Goal: Task Accomplishment & Management: Manage account settings

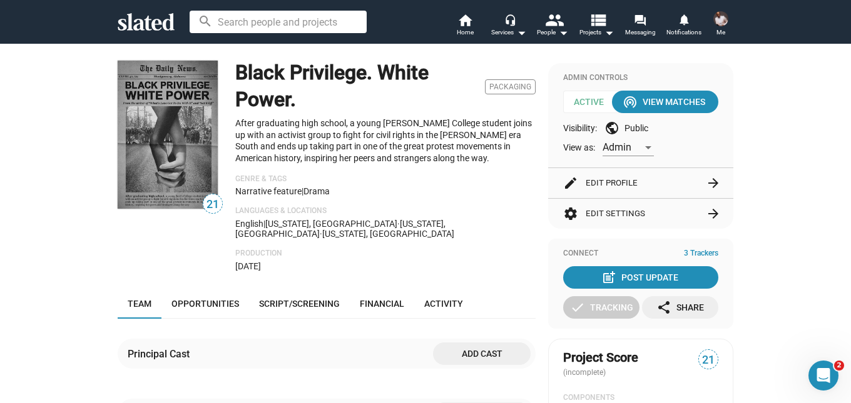
click at [720, 20] on img at bounding box center [720, 18] width 15 height 15
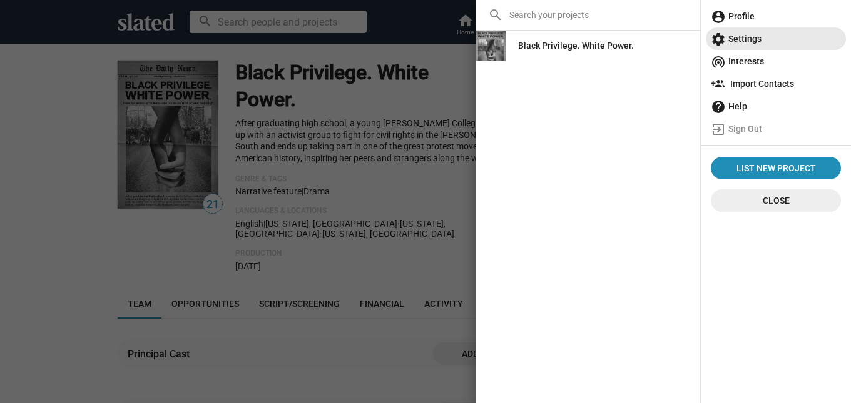
click at [753, 40] on span "settings Settings" at bounding box center [776, 39] width 130 height 23
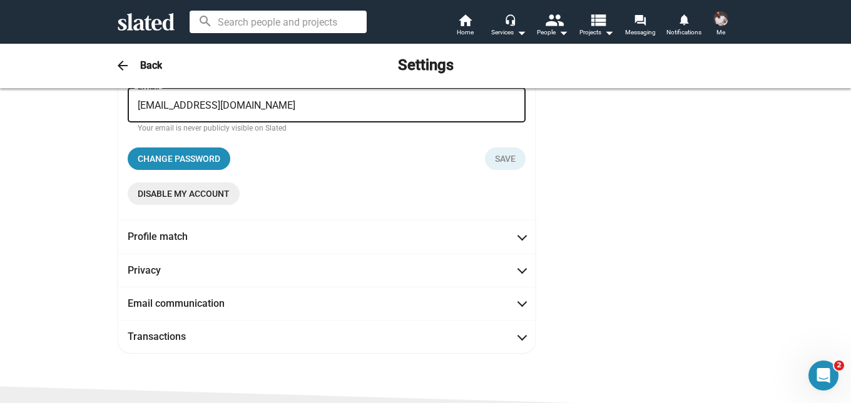
scroll to position [250, 0]
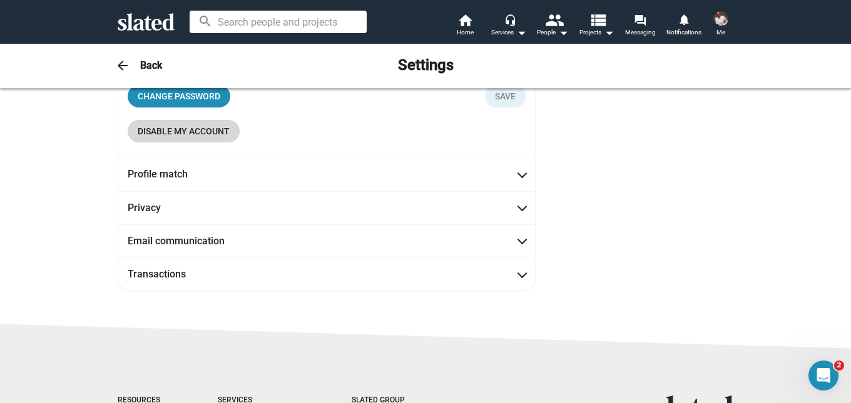
click at [170, 130] on span "Disable my account" at bounding box center [184, 131] width 92 height 23
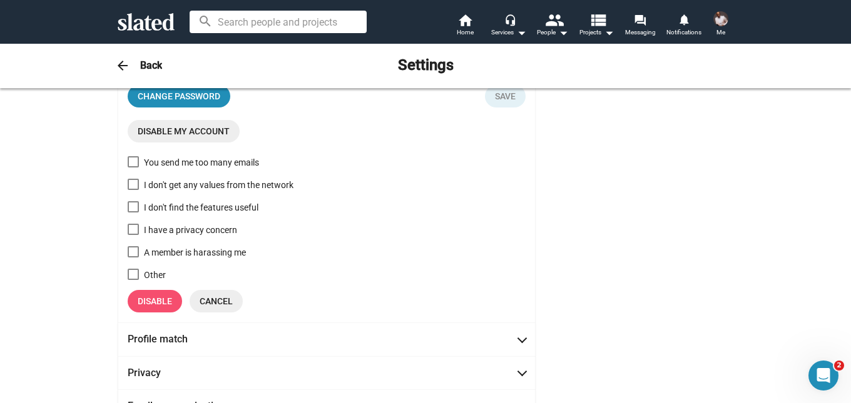
click at [128, 183] on span at bounding box center [133, 184] width 11 height 11
click at [133, 190] on input "I don't get any values from the network" at bounding box center [133, 190] width 1 height 1
checkbox input "true"
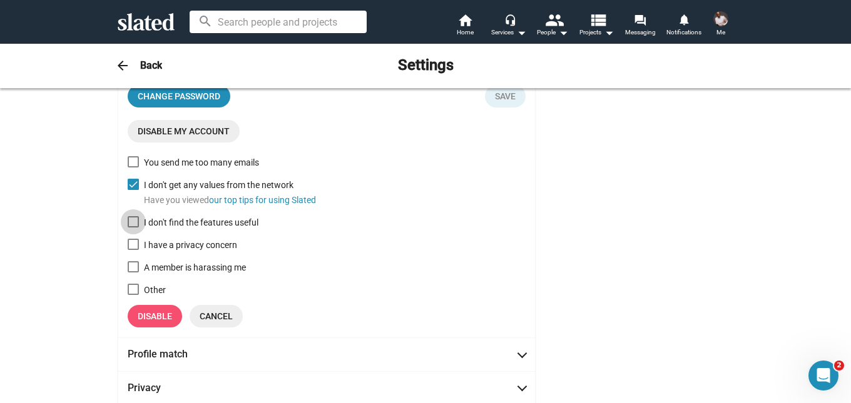
click at [128, 221] on span at bounding box center [133, 221] width 11 height 11
click at [133, 228] on input "I don't find the features useful" at bounding box center [133, 228] width 1 height 1
checkbox input "true"
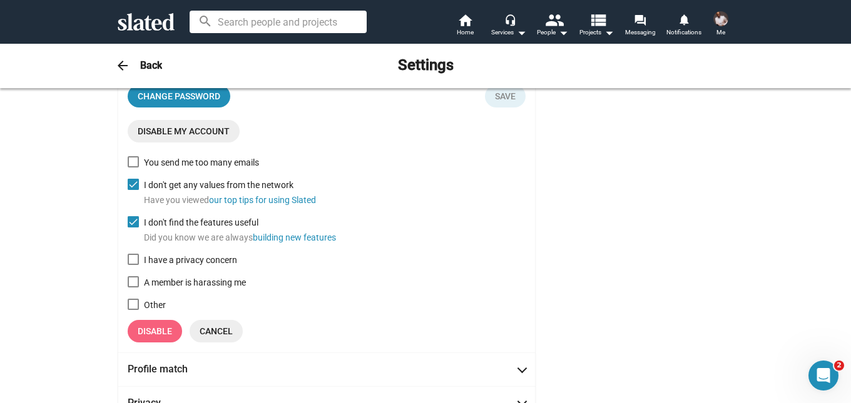
click at [144, 330] on span "Disable" at bounding box center [155, 331] width 34 height 23
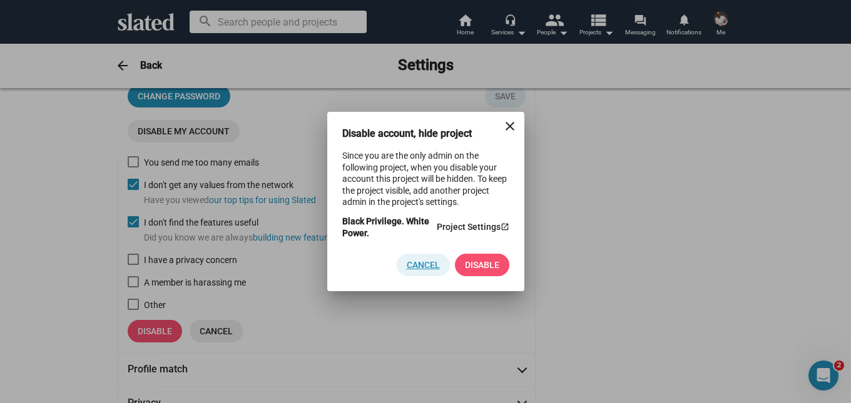
click at [419, 268] on span "Cancel" at bounding box center [423, 265] width 33 height 23
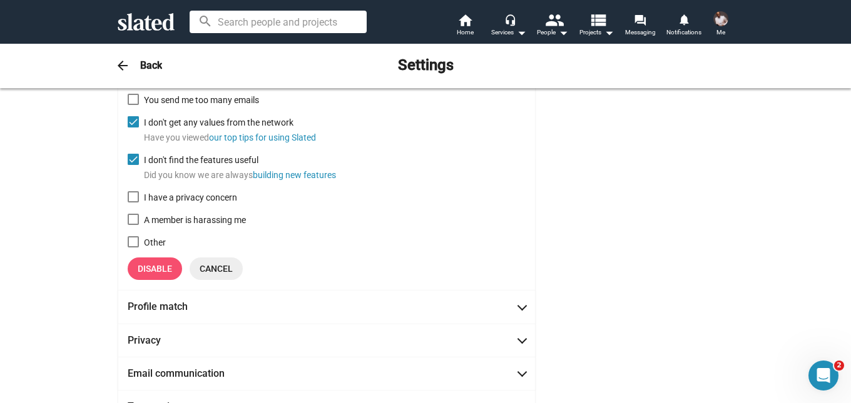
scroll to position [438, 0]
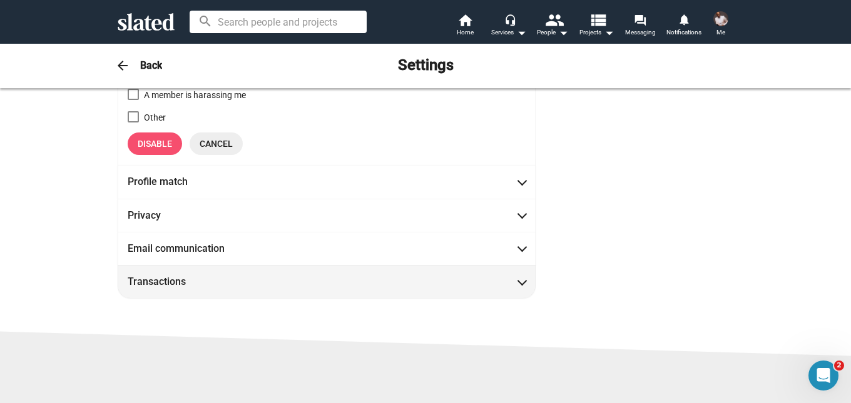
click at [386, 275] on mat-expansion-panel-header "Transactions" at bounding box center [327, 281] width 418 height 33
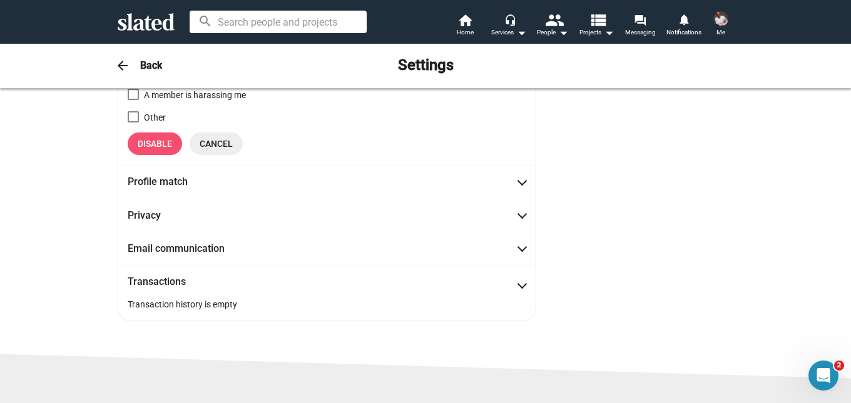
scroll to position [94, 0]
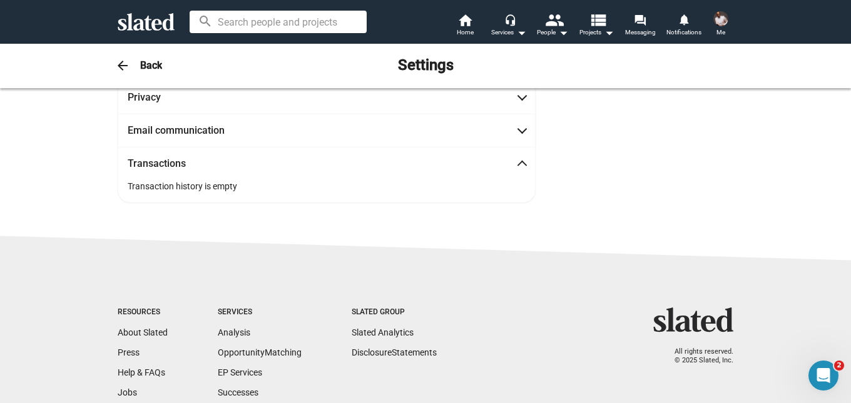
click at [367, 186] on div "Transaction history is empty" at bounding box center [327, 186] width 418 height 33
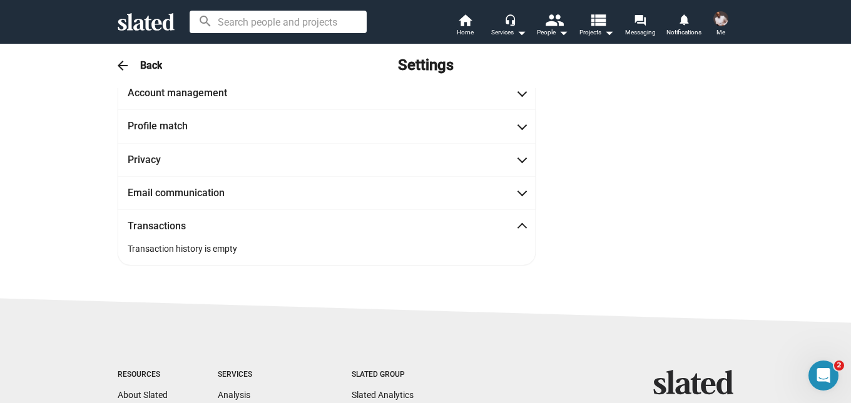
scroll to position [0, 0]
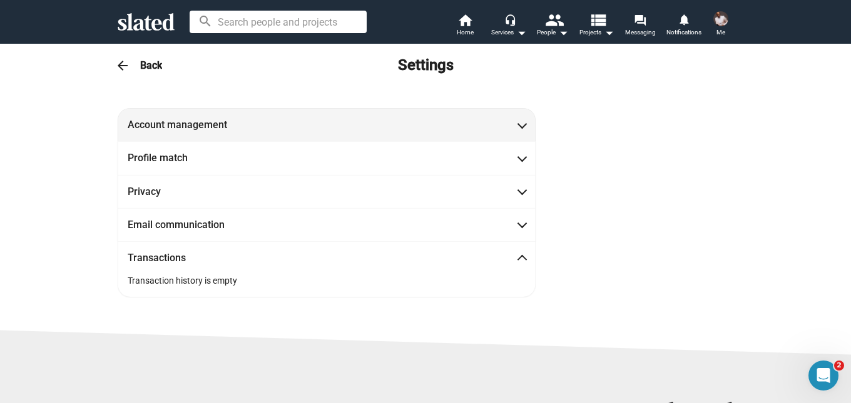
click at [230, 122] on mat-panel-title "Account management" at bounding box center [184, 124] width 113 height 13
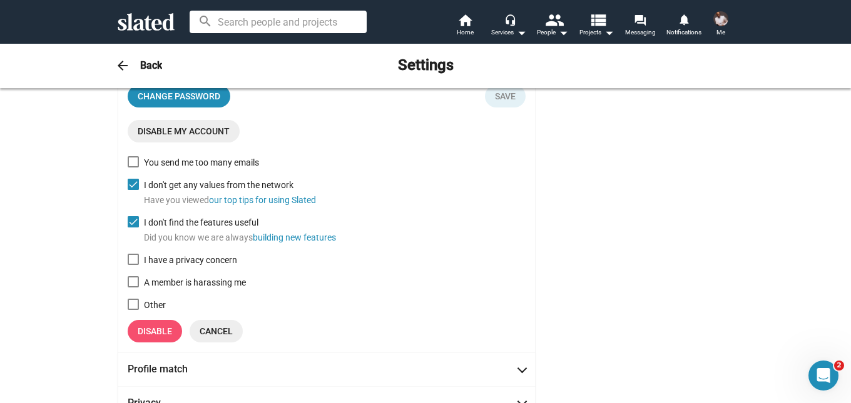
scroll to position [375, 0]
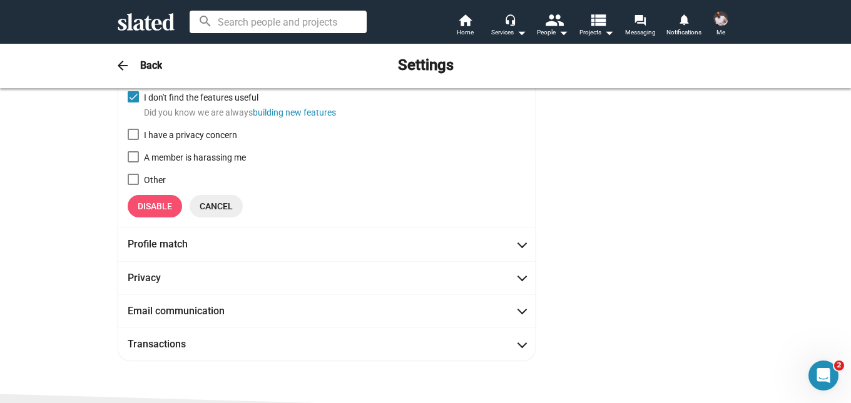
click at [151, 206] on span "Disable" at bounding box center [155, 206] width 34 height 23
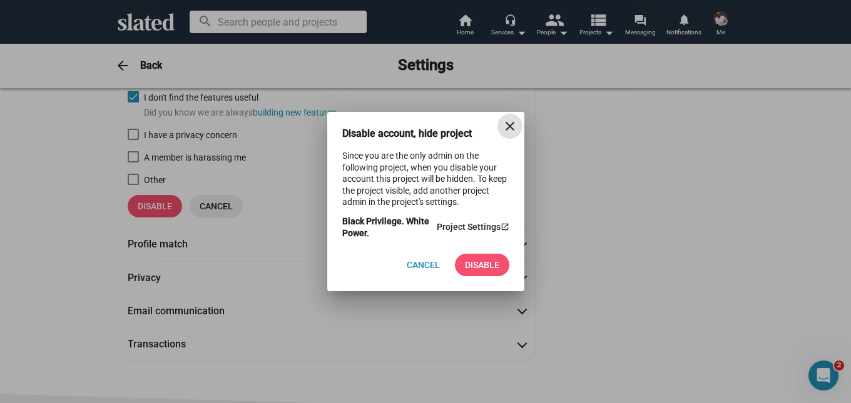
click at [477, 265] on span "Disable" at bounding box center [482, 265] width 34 height 23
